Goal: Information Seeking & Learning: Learn about a topic

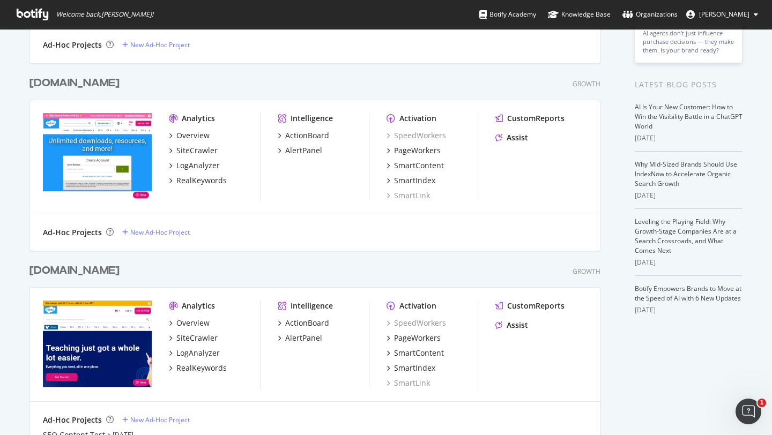
scroll to position [210, 0]
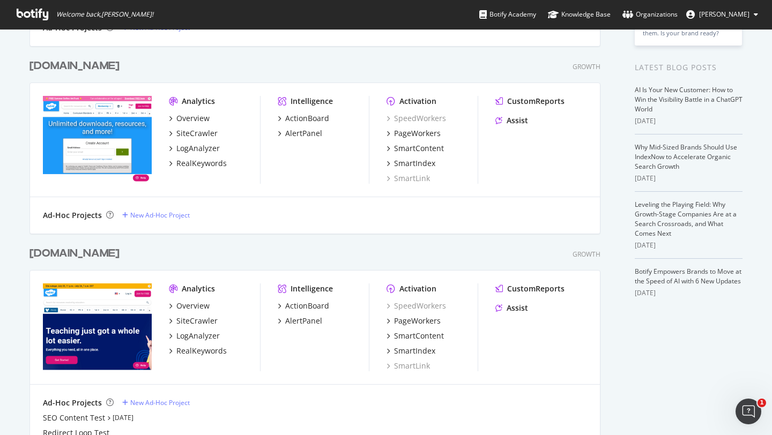
click at [59, 251] on div "[DOMAIN_NAME]" at bounding box center [74, 254] width 90 height 16
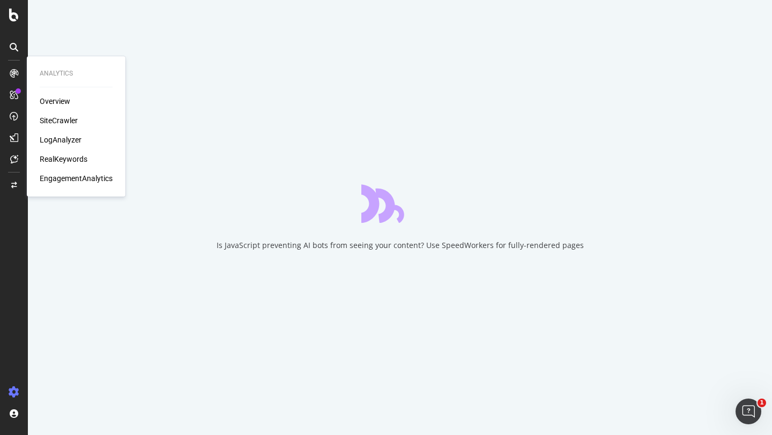
click at [65, 160] on div "RealKeywords" at bounding box center [64, 159] width 48 height 11
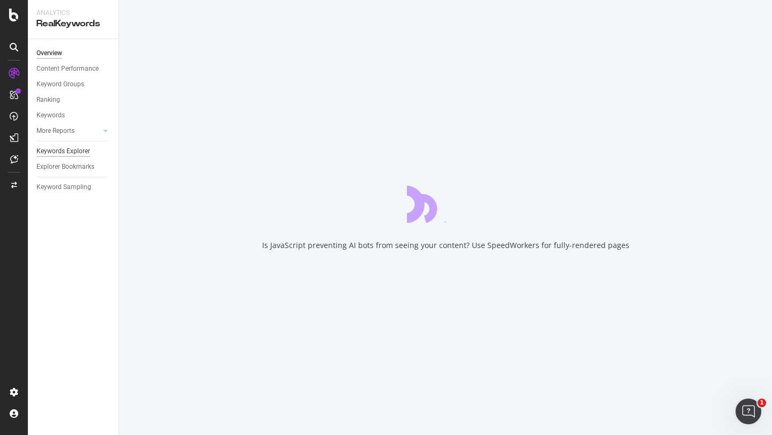
click at [69, 152] on div "Keywords Explorer" at bounding box center [63, 151] width 54 height 11
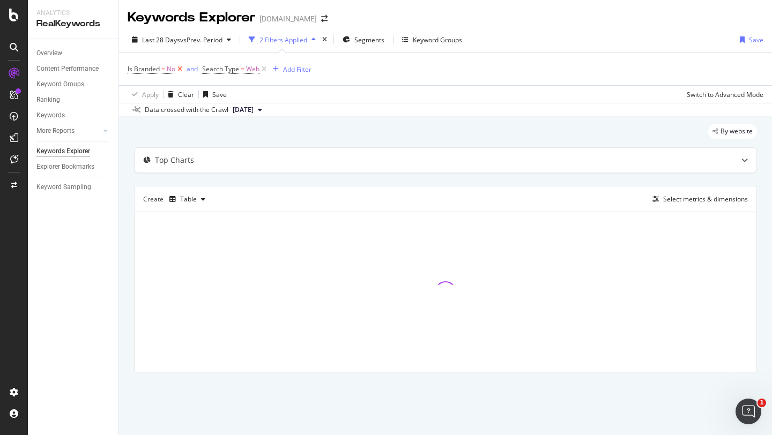
click at [181, 69] on icon at bounding box center [179, 69] width 9 height 11
click at [216, 71] on div "Add Filter" at bounding box center [222, 69] width 28 height 9
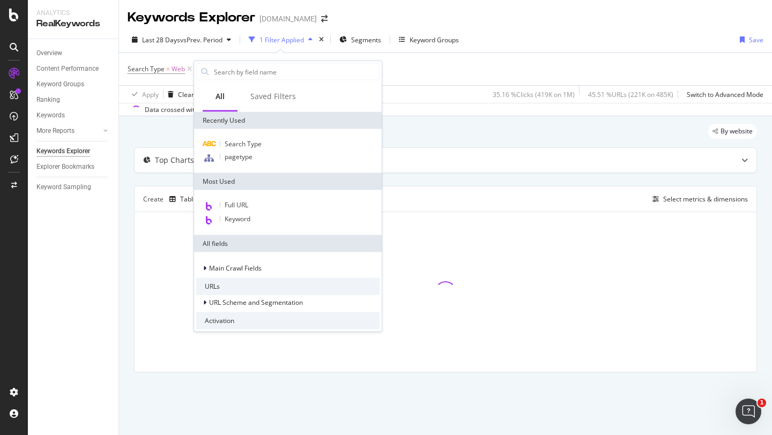
click at [357, 49] on div "Last 28 Days vs Prev. Period 1 Filter Applied Segments Keyword Groups Save" at bounding box center [445, 41] width 653 height 21
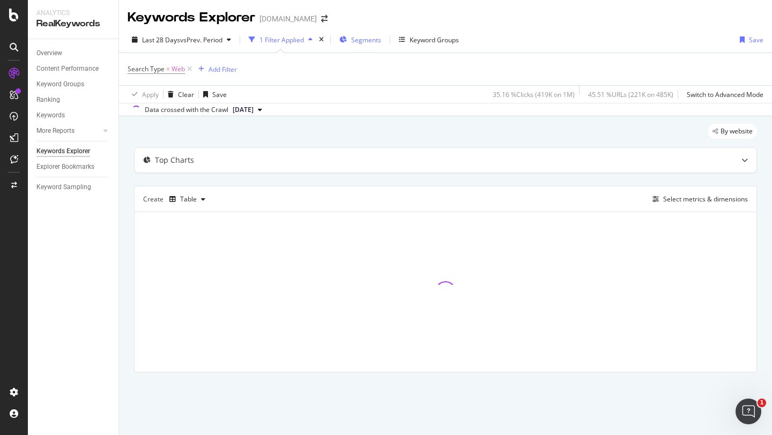
click at [359, 35] on span "Segments" at bounding box center [366, 39] width 30 height 9
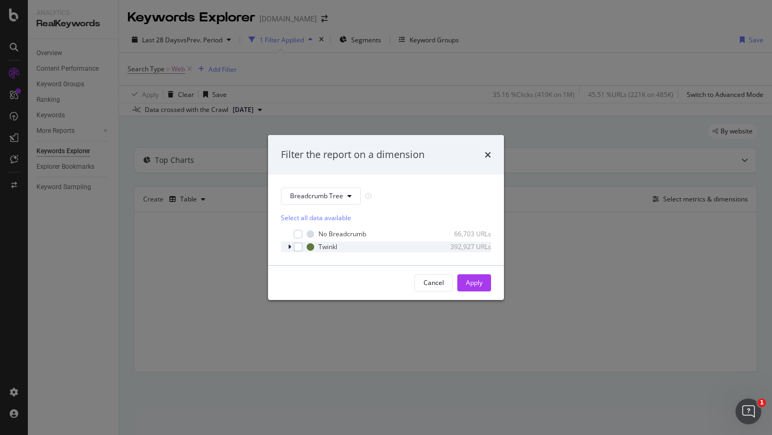
click at [289, 248] on icon "modal" at bounding box center [289, 247] width 3 height 6
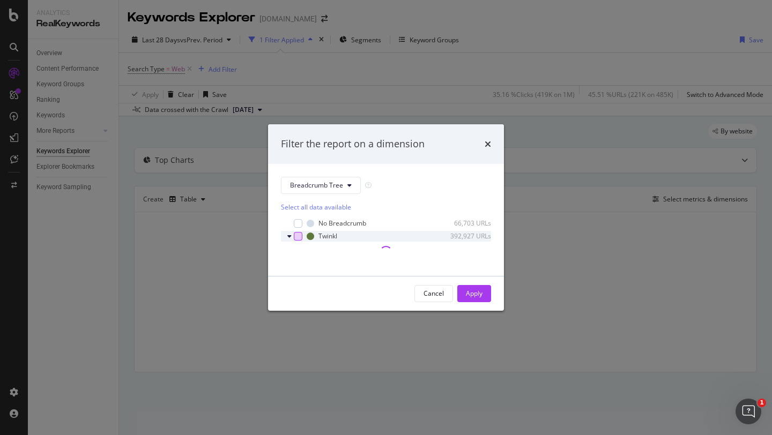
click at [298, 237] on div "modal" at bounding box center [298, 236] width 9 height 9
click at [299, 236] on icon "modal" at bounding box center [298, 236] width 5 height 5
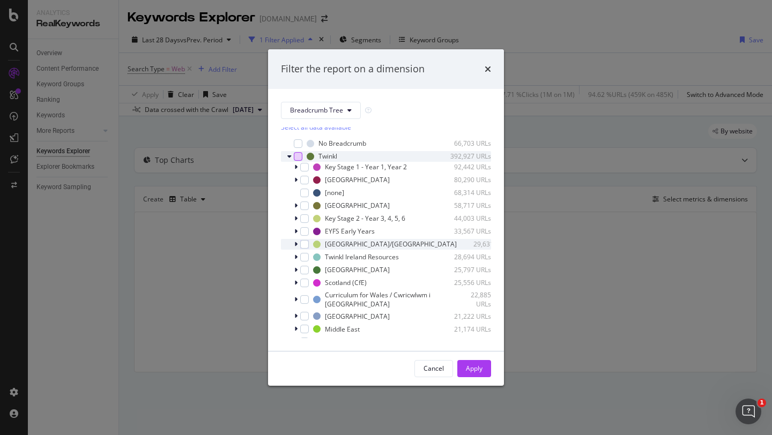
scroll to position [4, 0]
click at [296, 207] on icon "modal" at bounding box center [295, 206] width 3 height 6
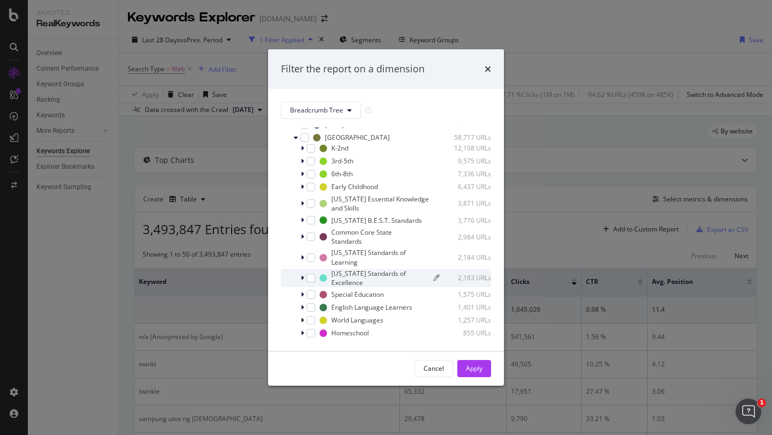
scroll to position [76, 0]
click at [308, 271] on div "modal" at bounding box center [311, 275] width 9 height 9
click at [302, 272] on icon "modal" at bounding box center [302, 275] width 3 height 6
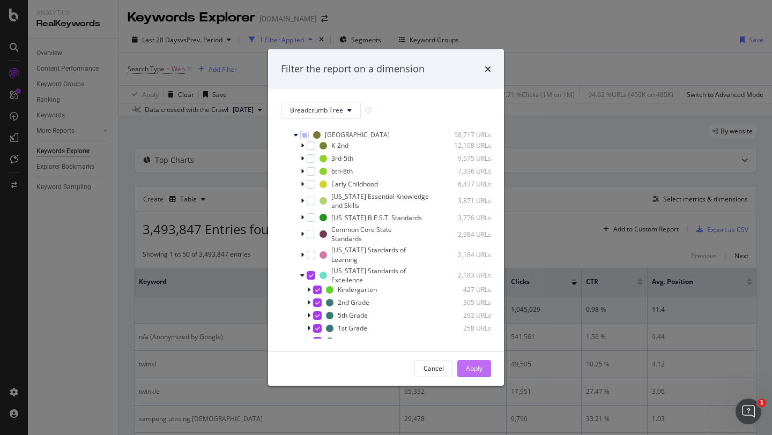
click at [471, 367] on div "Apply" at bounding box center [474, 368] width 17 height 9
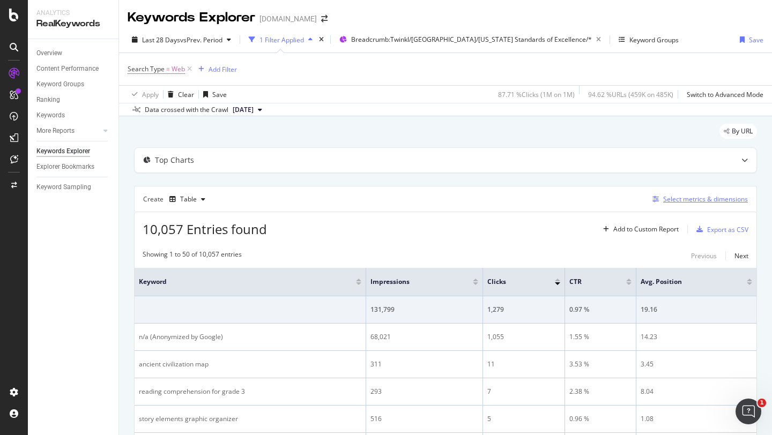
click at [678, 200] on div "Select metrics & dimensions" at bounding box center [705, 199] width 85 height 9
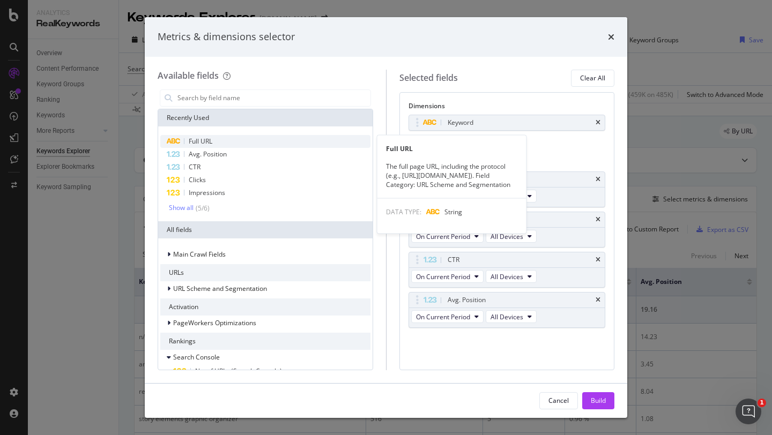
click at [199, 142] on span "Full URL" at bounding box center [201, 141] width 24 height 9
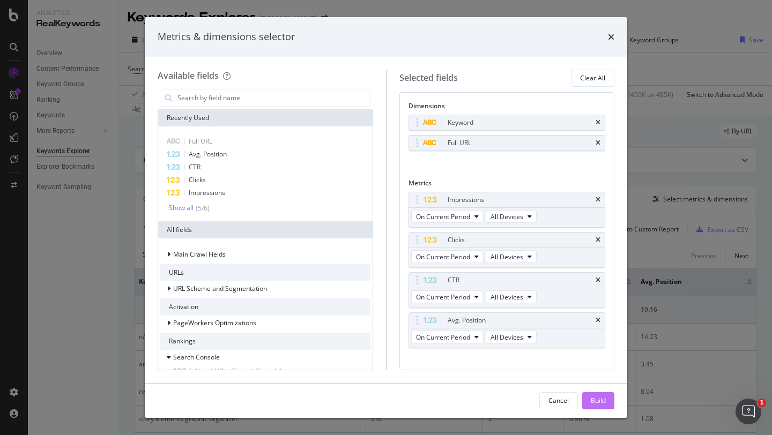
click at [599, 398] on div "Build" at bounding box center [598, 400] width 15 height 9
